Goal: Information Seeking & Learning: Learn about a topic

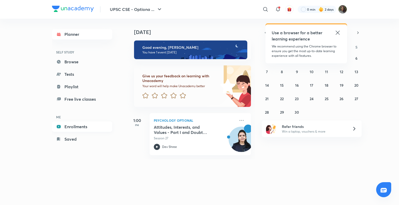
click at [75, 128] on link "Enrollments" at bounding box center [82, 127] width 60 height 10
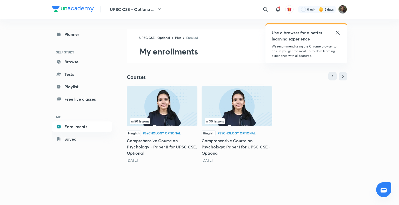
click at [208, 113] on img at bounding box center [237, 106] width 71 height 41
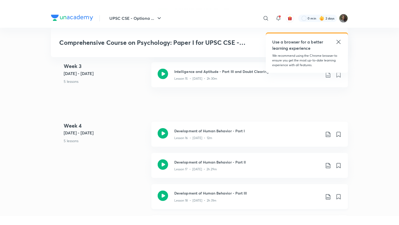
scroll to position [799, 0]
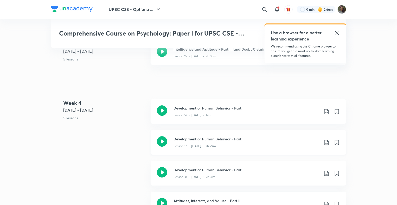
click at [266, 140] on h3 "Development of Human Behavior - Part II" at bounding box center [246, 138] width 146 height 5
